Goal: Task Accomplishment & Management: Manage account settings

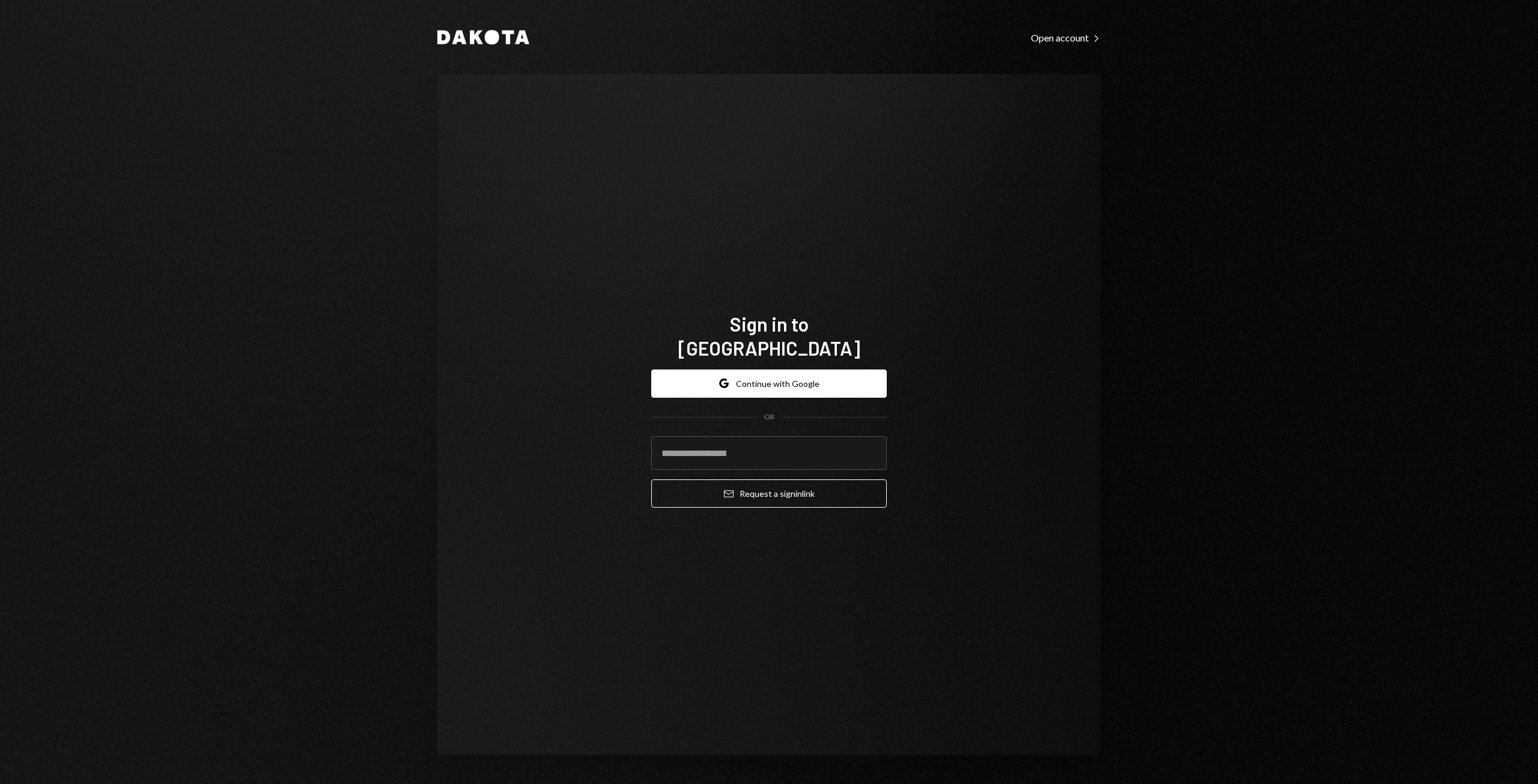
type input "**********"
click at [778, 369] on button "Google Continue with Google" at bounding box center [768, 383] width 235 height 29
click at [768, 371] on button "Google Continue with Google" at bounding box center [768, 383] width 235 height 29
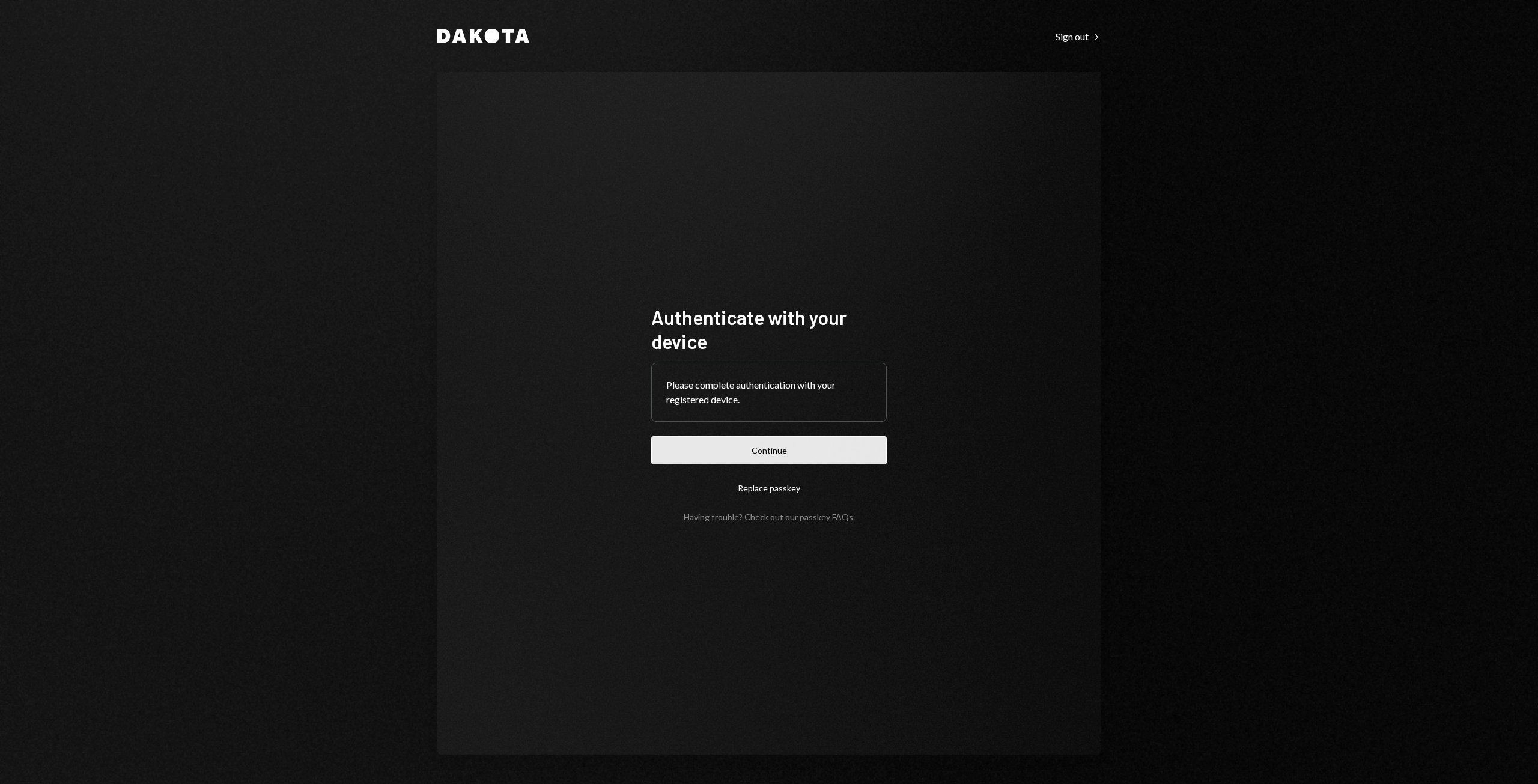
click at [745, 447] on button "Continue" at bounding box center [768, 451] width 235 height 29
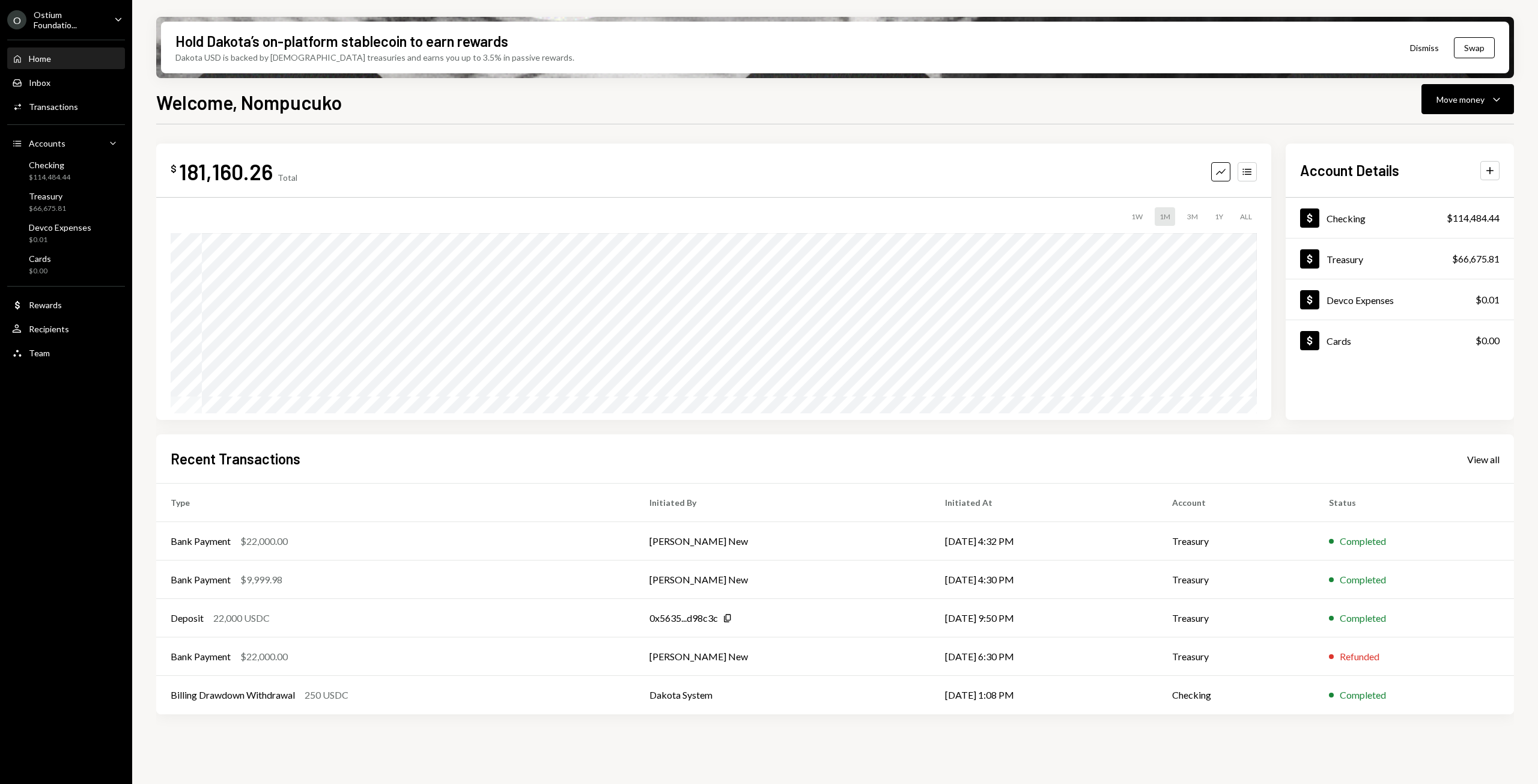
click at [95, 21] on div "Ostium Foundatio..." at bounding box center [69, 20] width 71 height 21
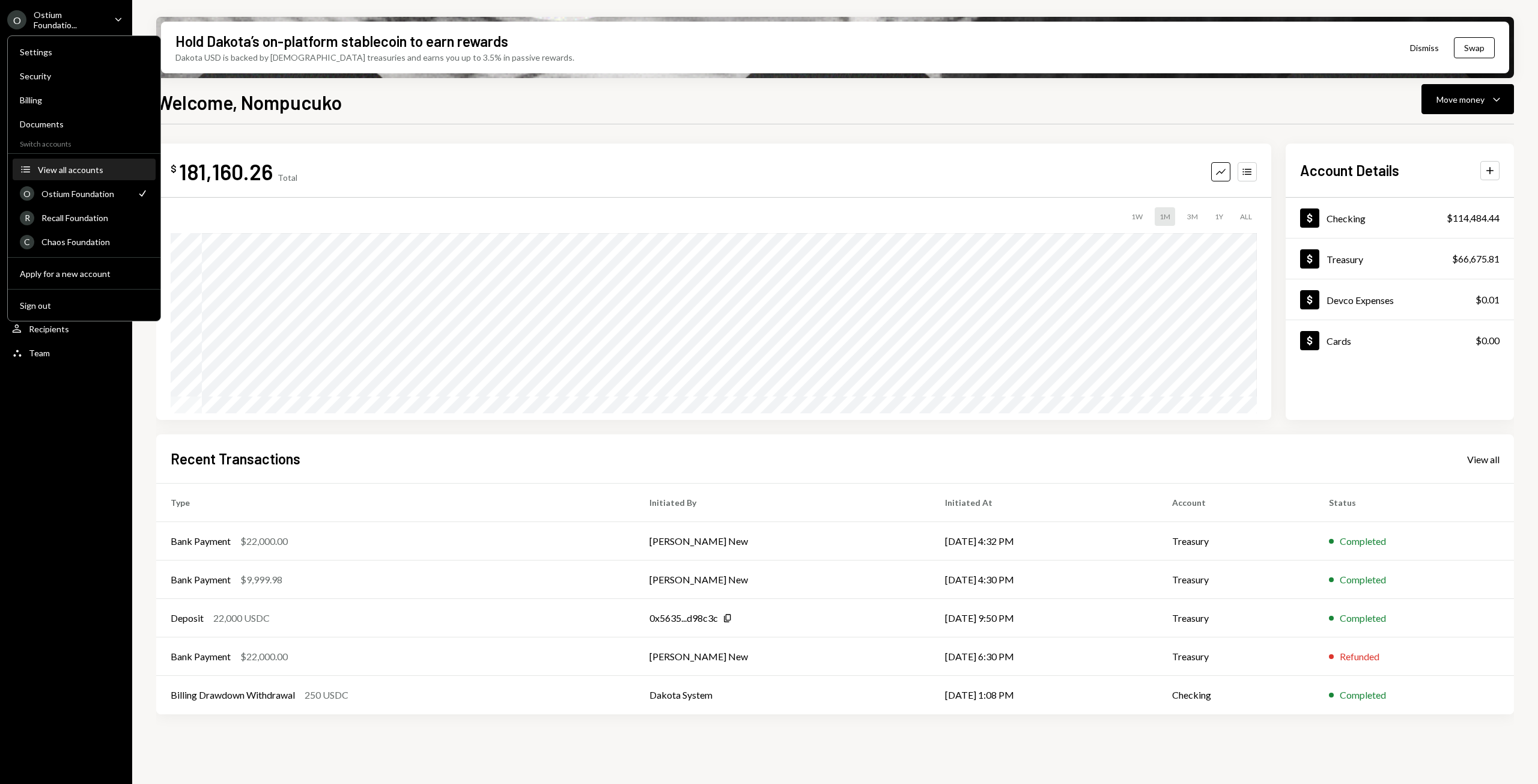
click at [67, 168] on div "View all accounts" at bounding box center [93, 169] width 111 height 10
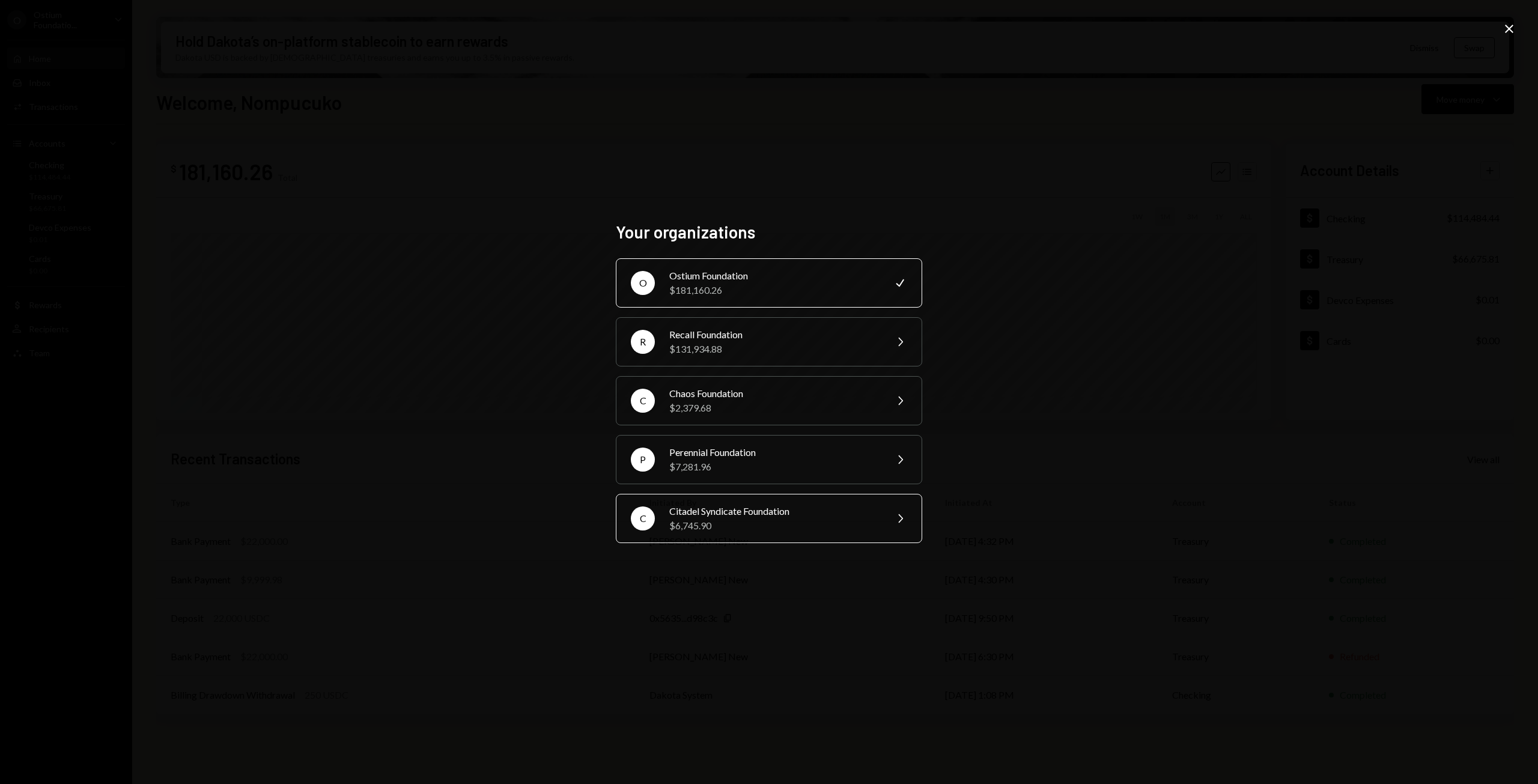
click at [744, 519] on div "$6,745.90" at bounding box center [774, 526] width 209 height 14
